Goal: Transaction & Acquisition: Purchase product/service

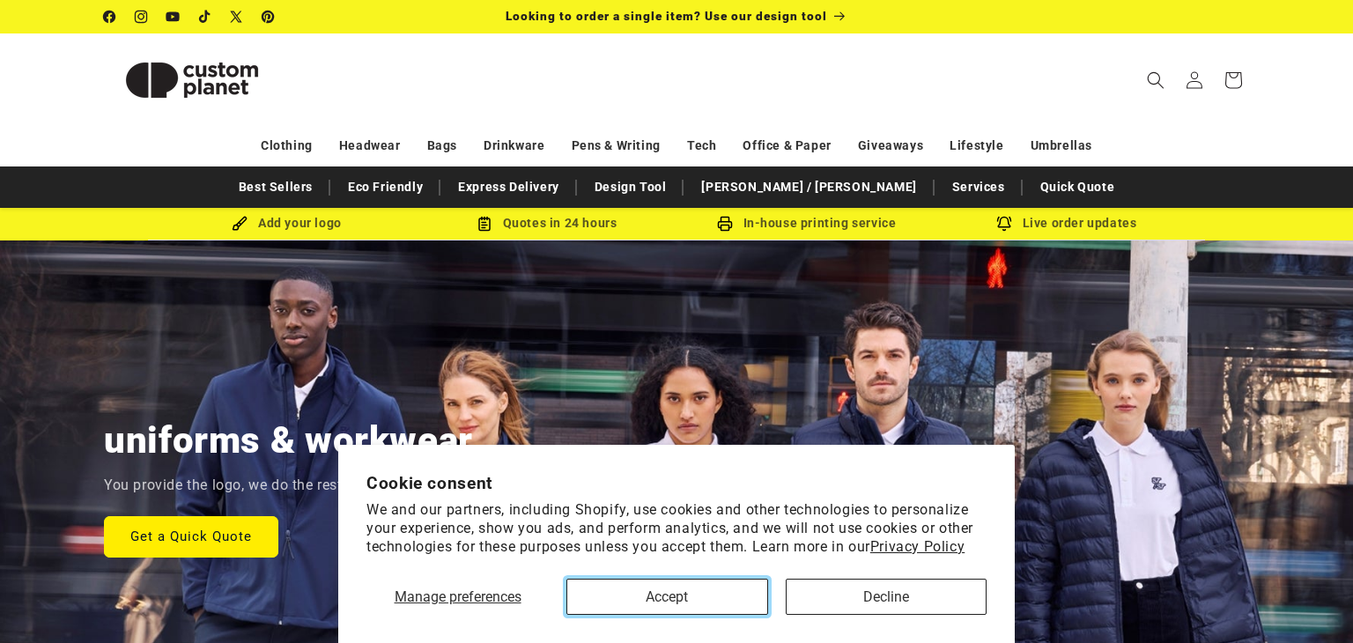
click at [582, 603] on button "Accept" at bounding box center [666, 597] width 201 height 36
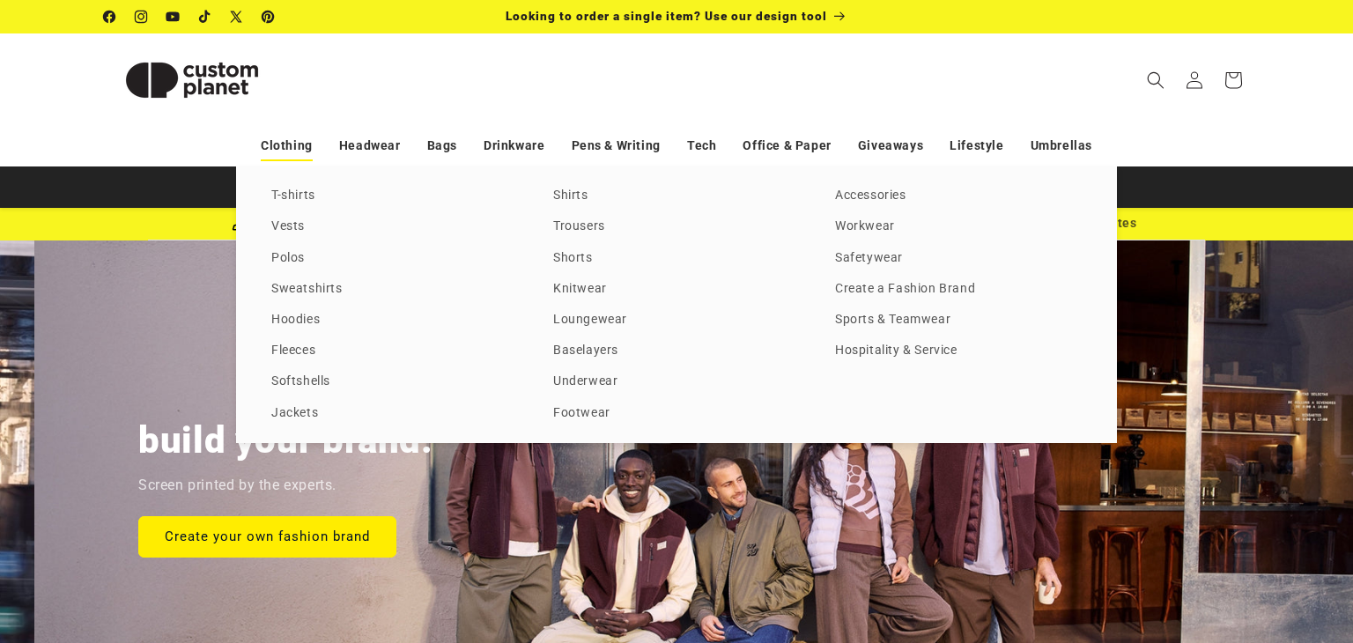
scroll to position [0, 1353]
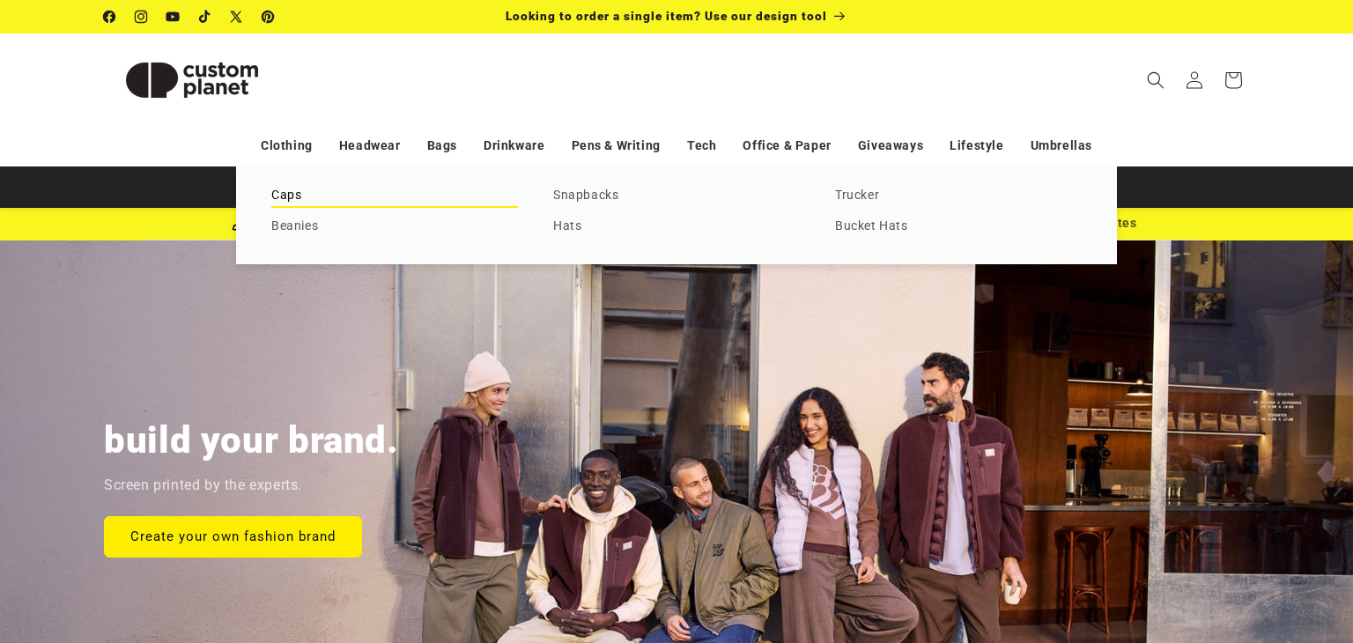
click at [289, 196] on link "Caps" at bounding box center [394, 196] width 247 height 24
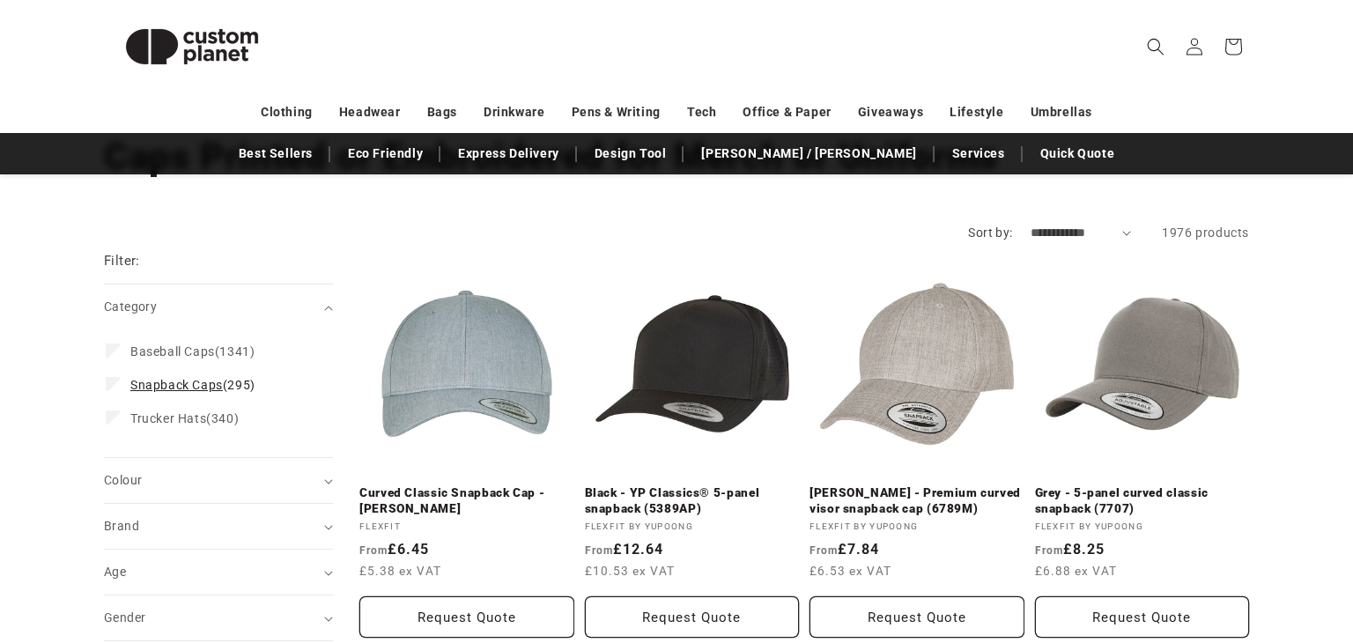
scroll to position [130, 0]
click at [144, 487] on div "Colour (0)" at bounding box center [211, 479] width 214 height 18
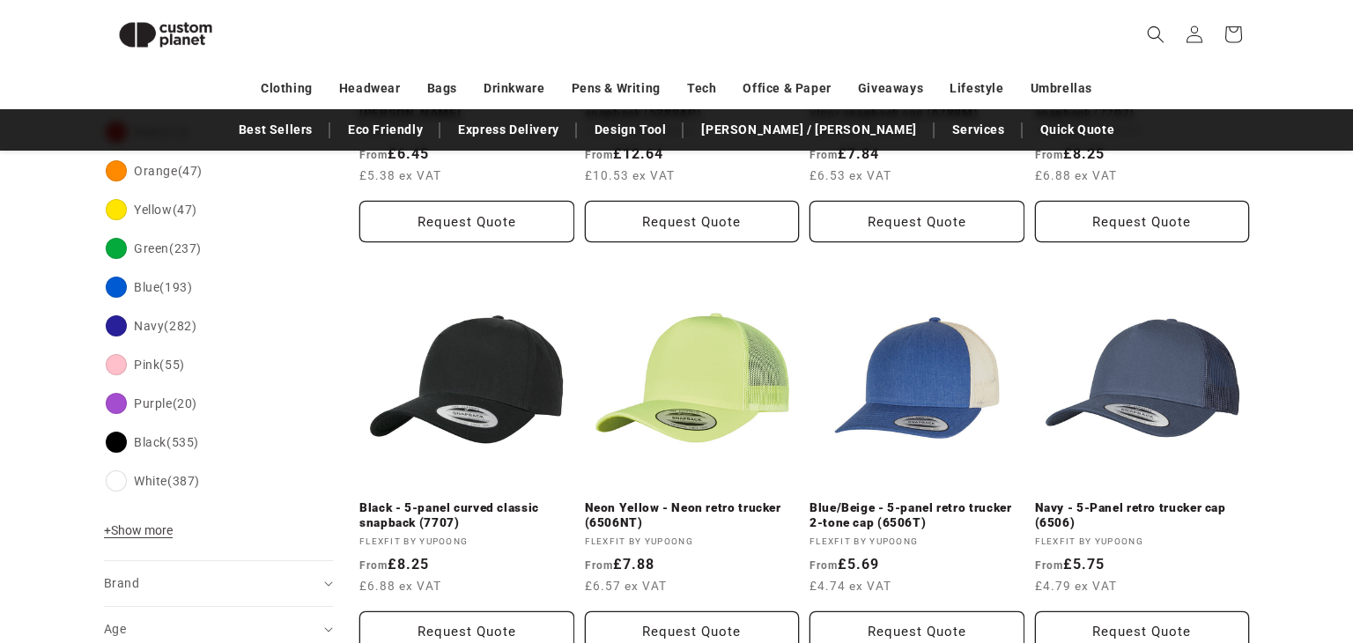
scroll to position [507, 0]
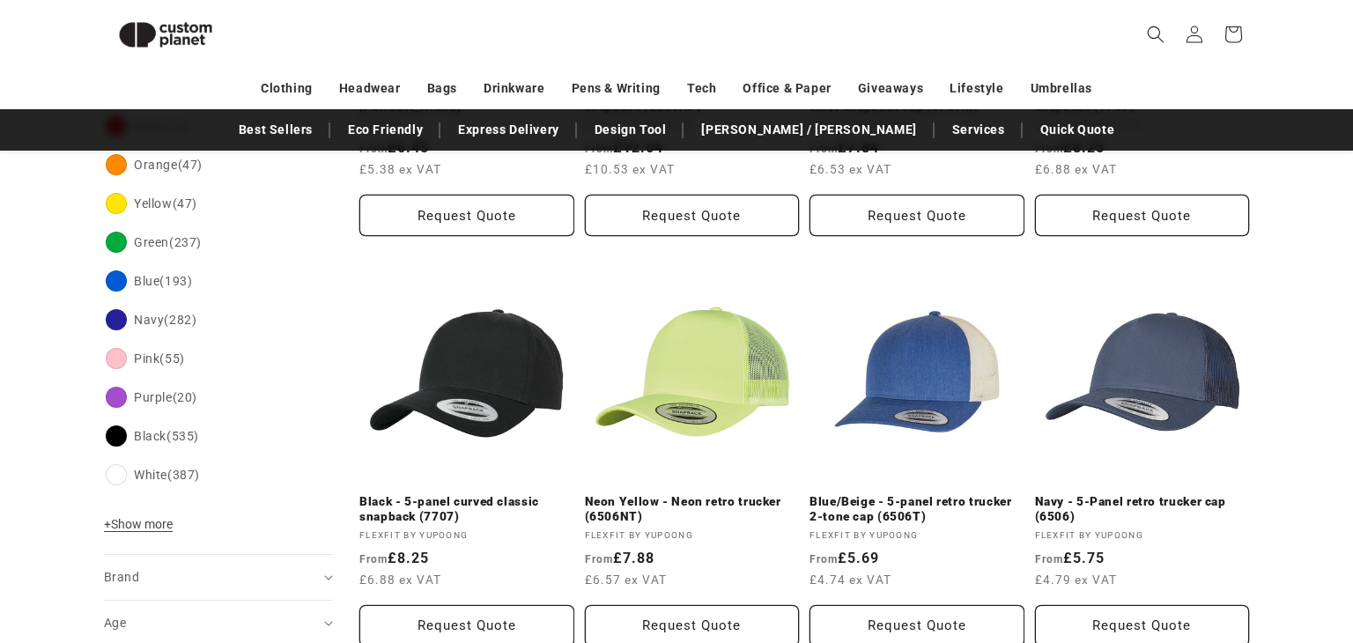
click at [140, 538] on button "+ Show more - Show less" at bounding box center [141, 528] width 74 height 25
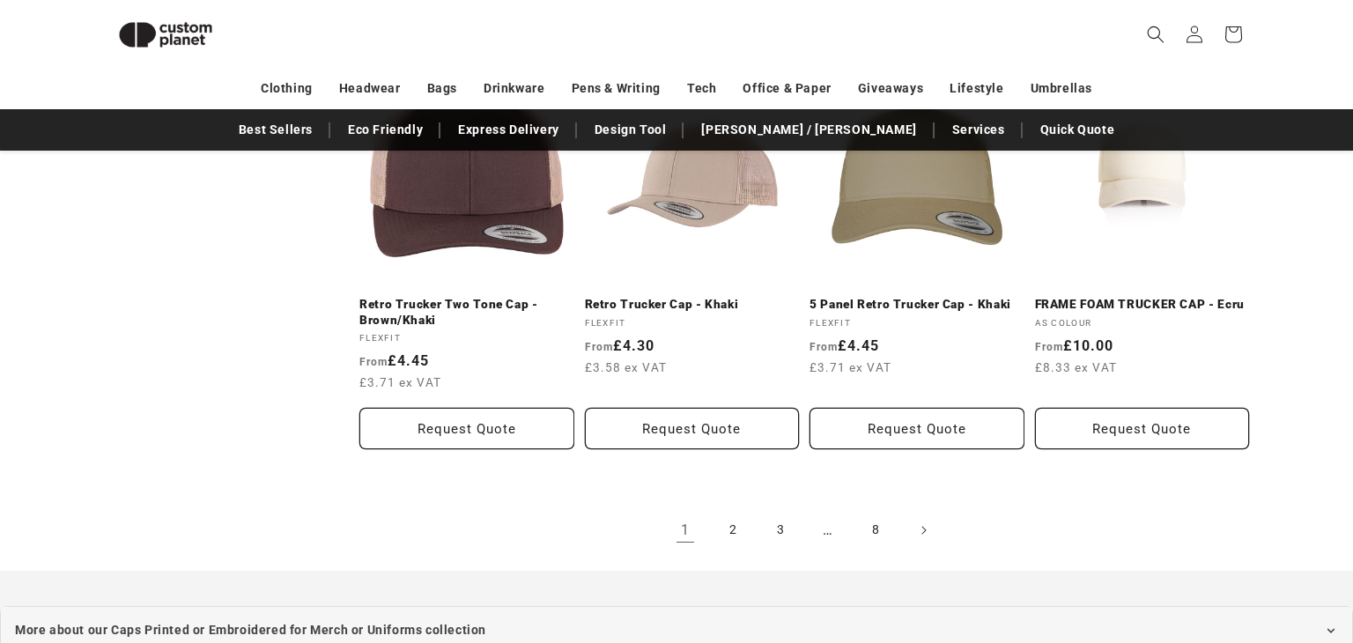
scroll to position [1957, 0]
